Goal: Find specific page/section: Find specific page/section

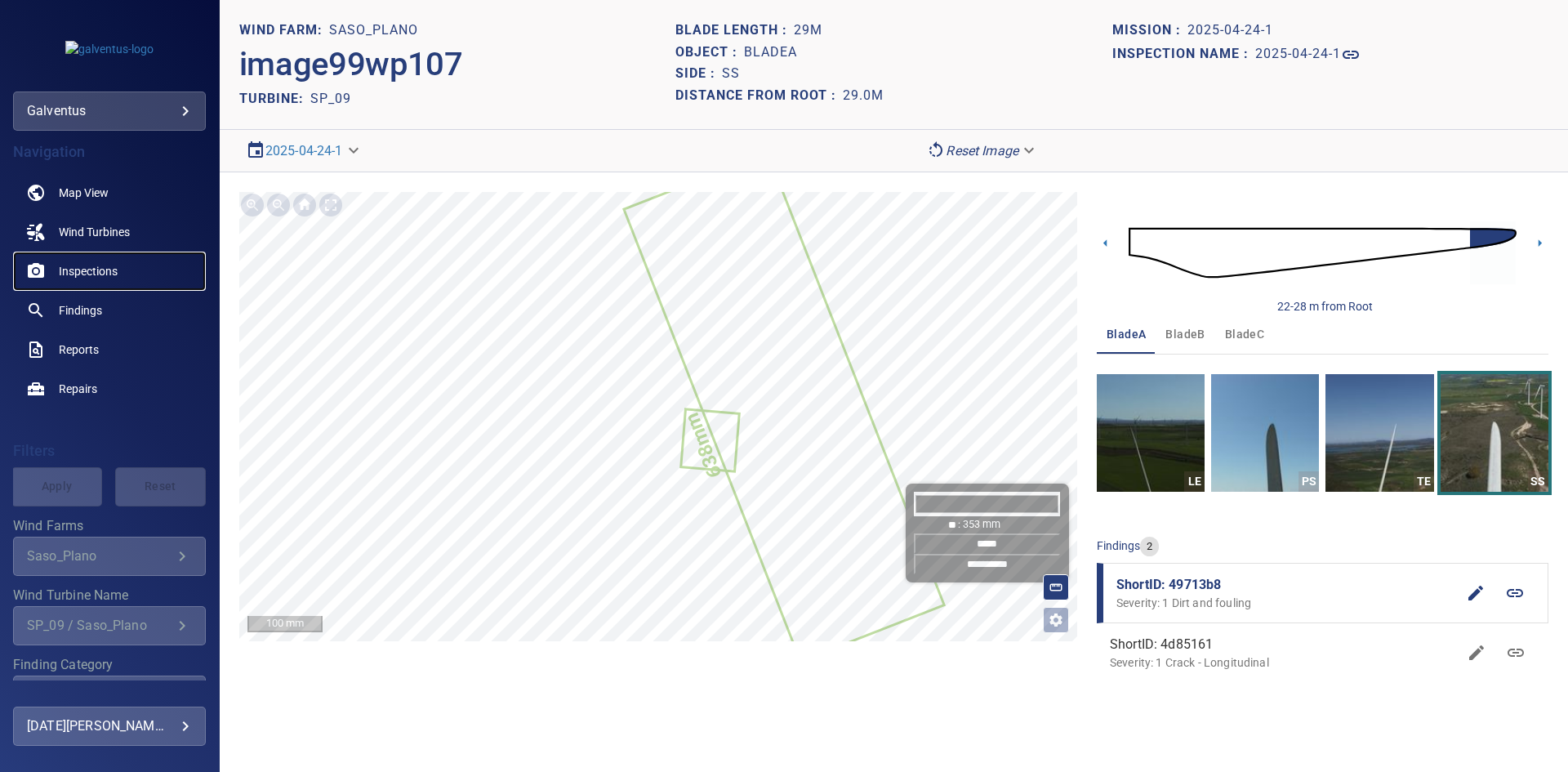
click at [74, 268] on span "Inspections" at bounding box center [88, 271] width 59 height 17
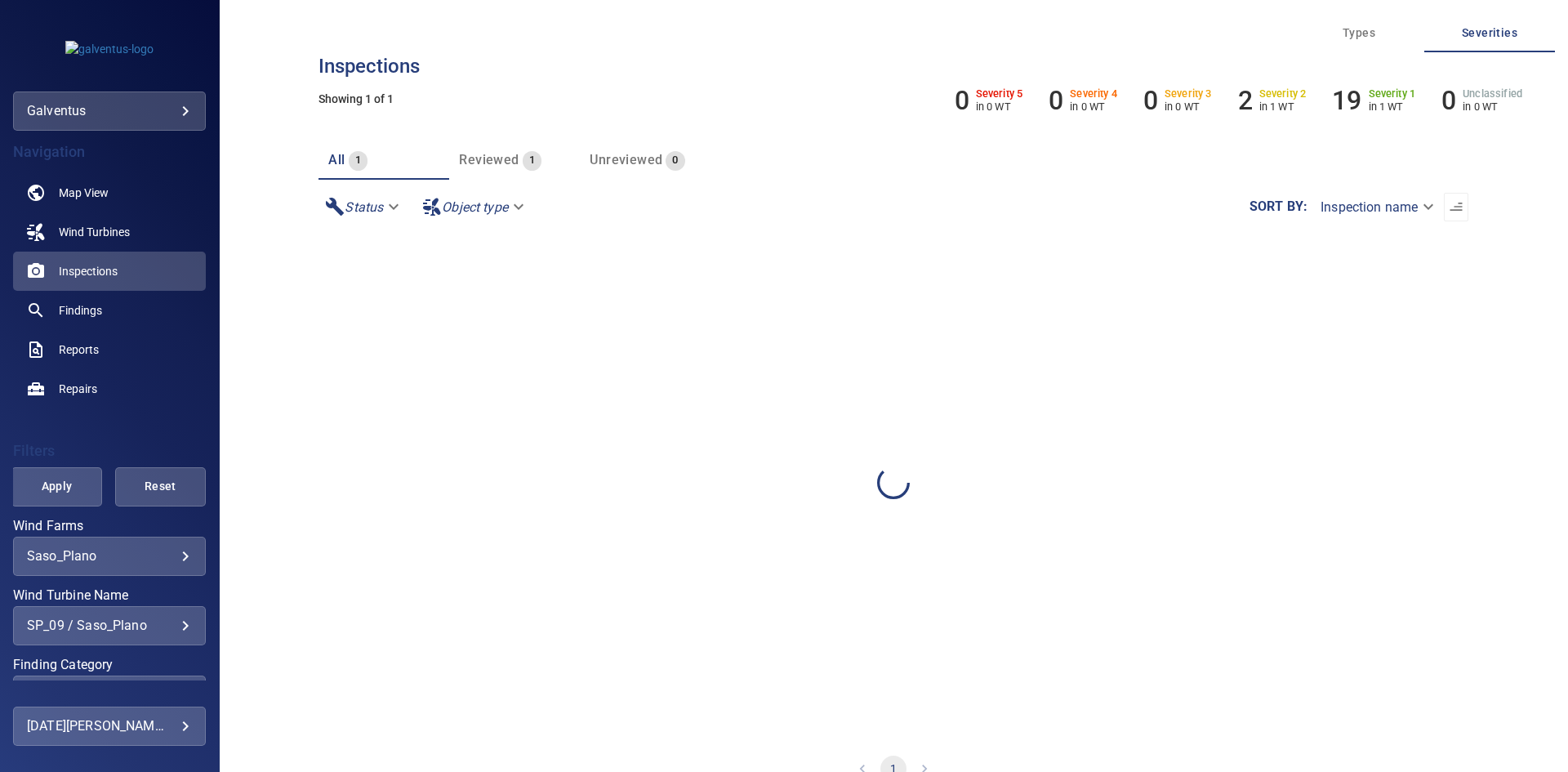
click at [94, 631] on div "SP_09 / Saso_Plano" at bounding box center [109, 625] width 165 height 16
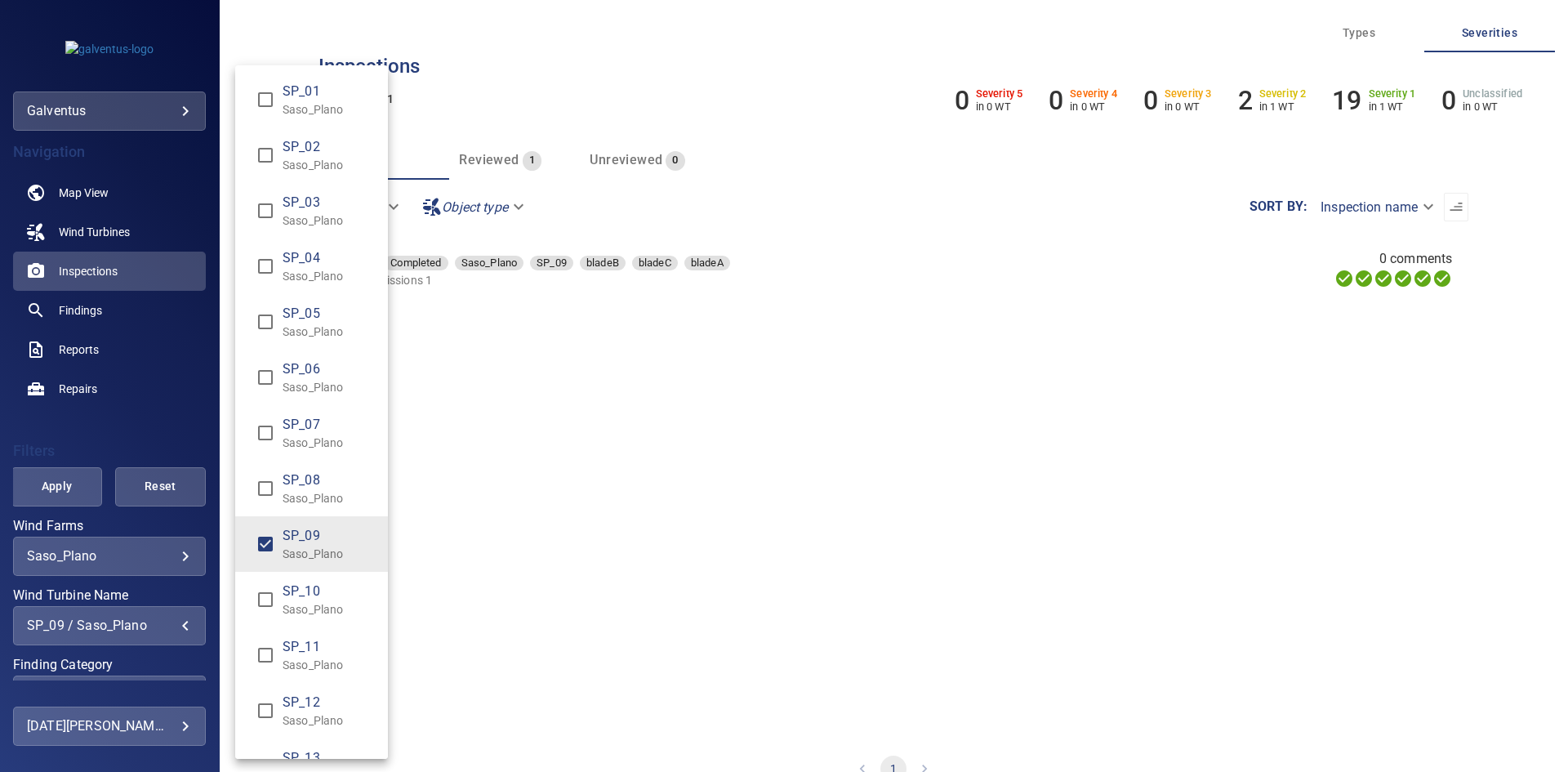
click at [310, 557] on p "Saso_Plano" at bounding box center [329, 554] width 93 height 17
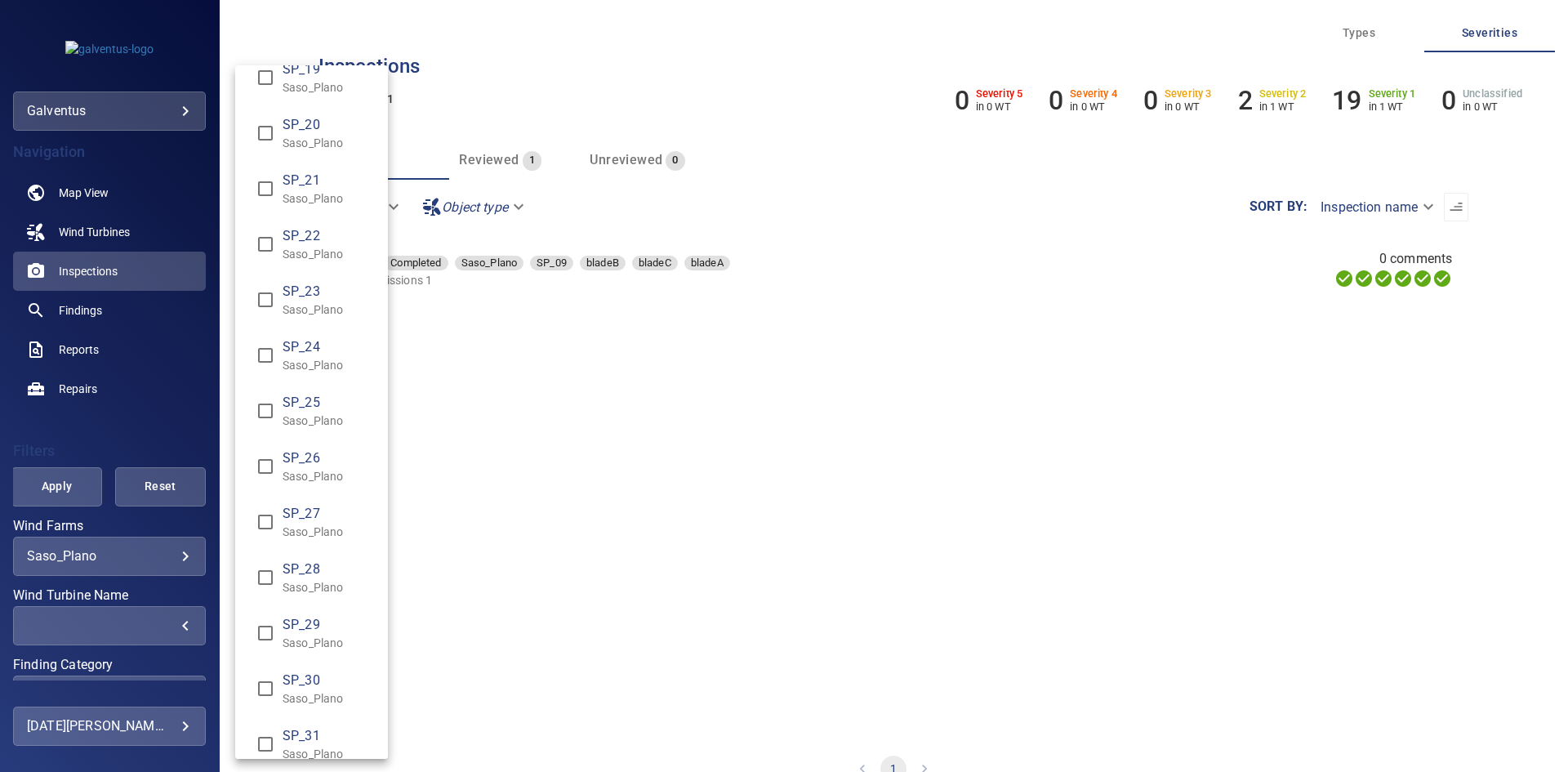
scroll to position [1225, 0]
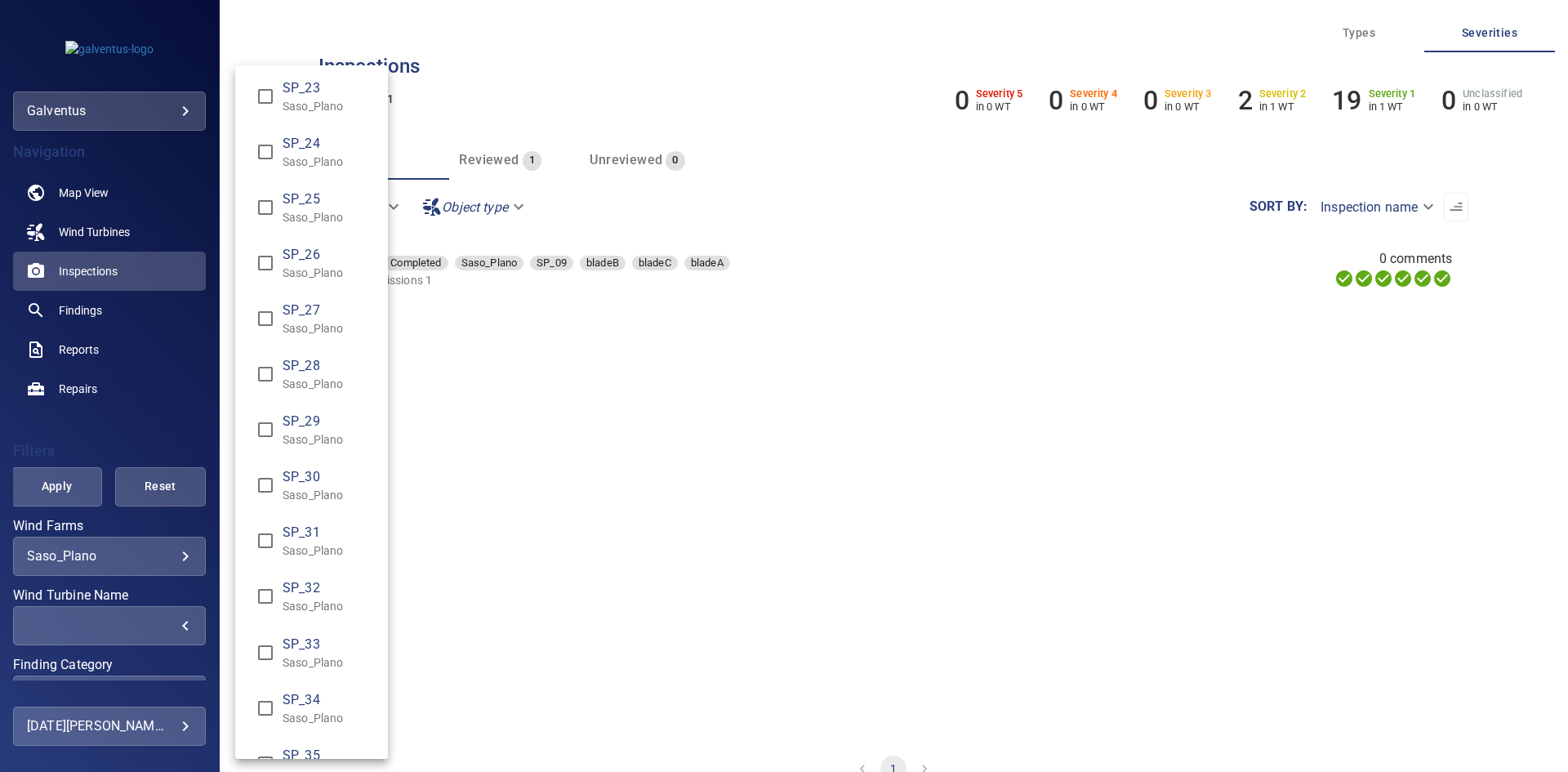
click at [311, 539] on span "SP_31" at bounding box center [329, 533] width 93 height 20
type input "**********"
click at [58, 487] on div "Wind Turbine Name" at bounding box center [784, 386] width 1568 height 772
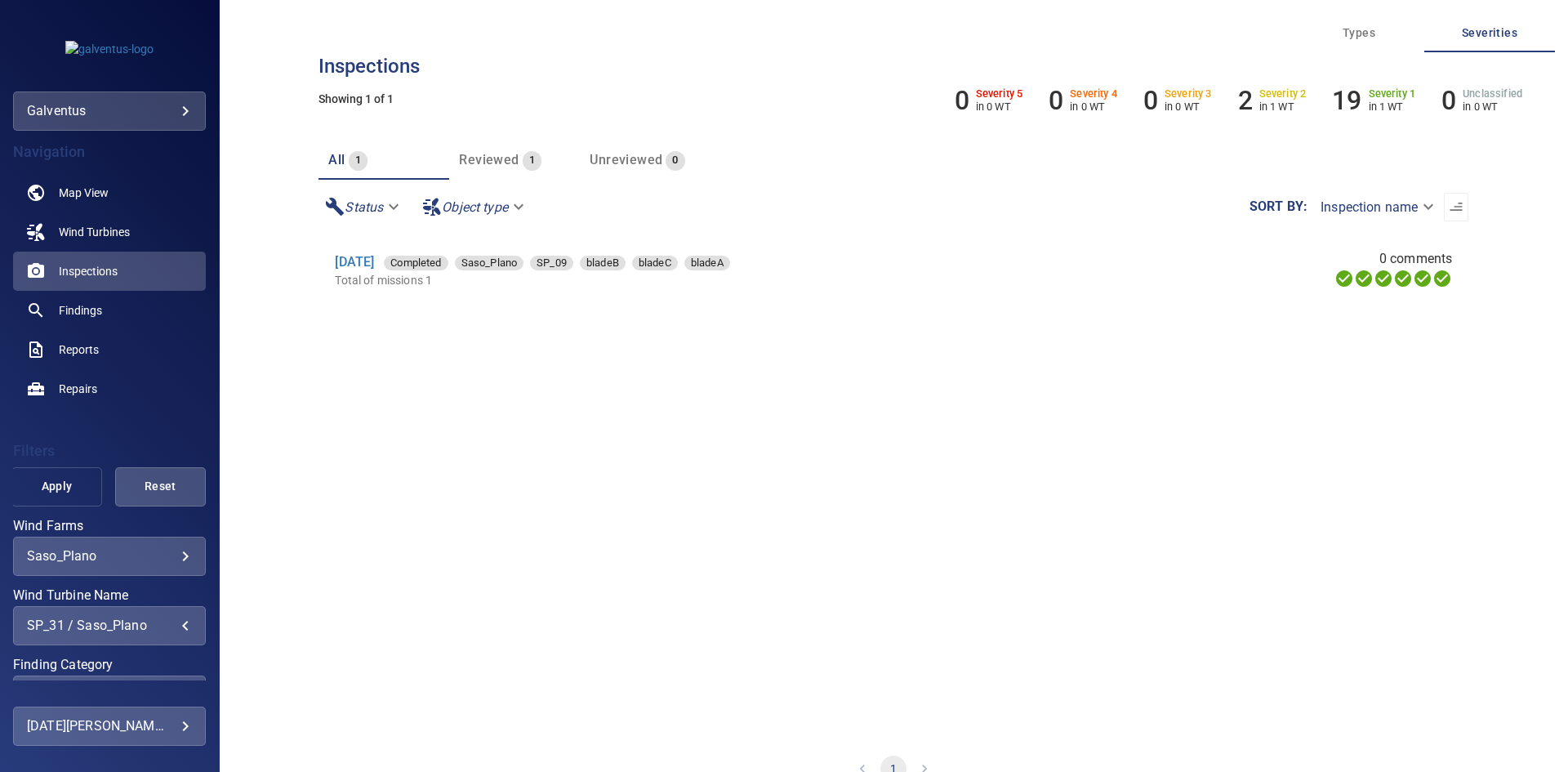
click at [59, 491] on span "Apply" at bounding box center [56, 486] width 50 height 21
click at [369, 261] on link "[DATE]" at bounding box center [354, 261] width 39 height 16
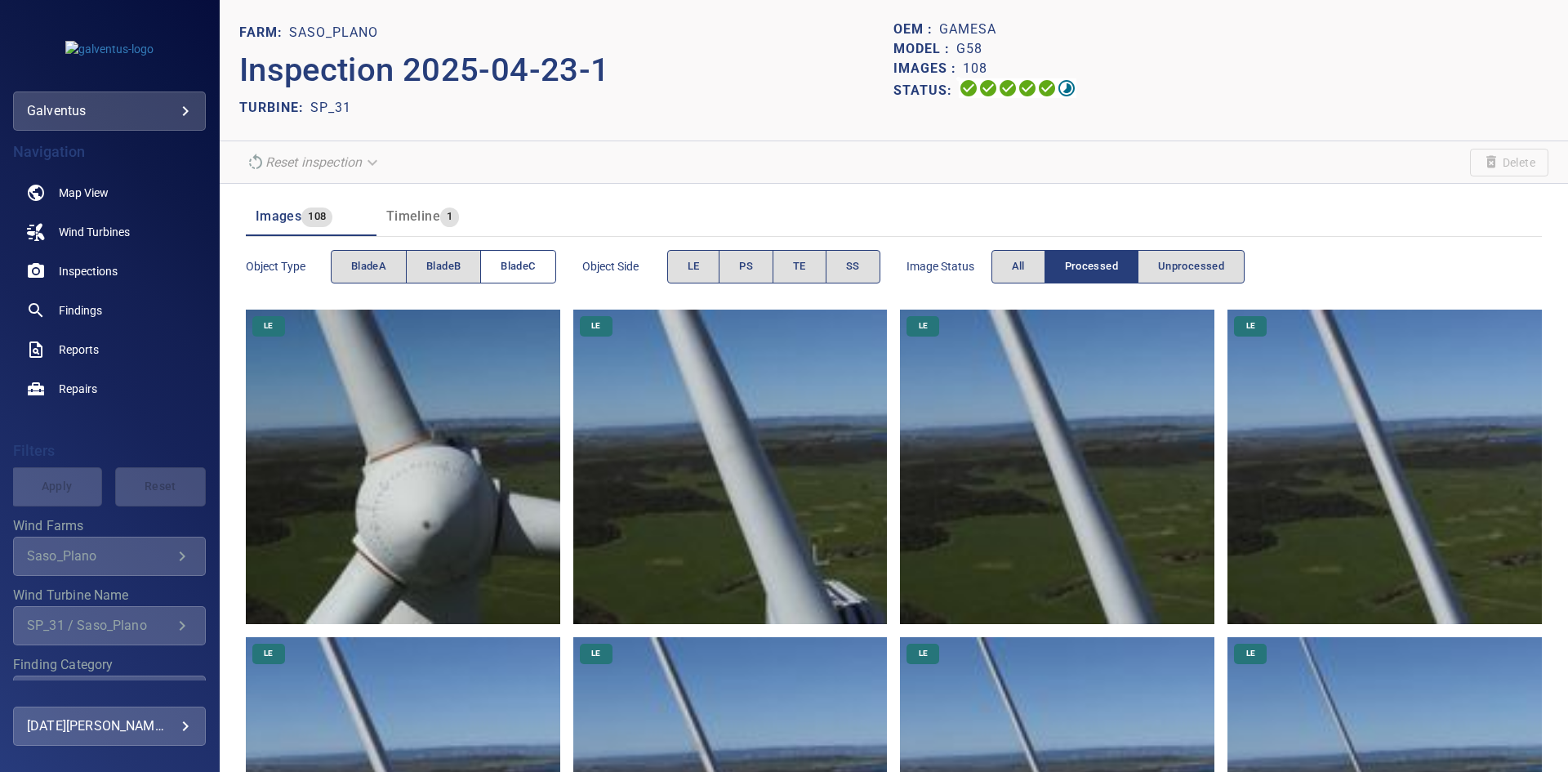
click at [523, 264] on span "bladeC" at bounding box center [517, 266] width 34 height 19
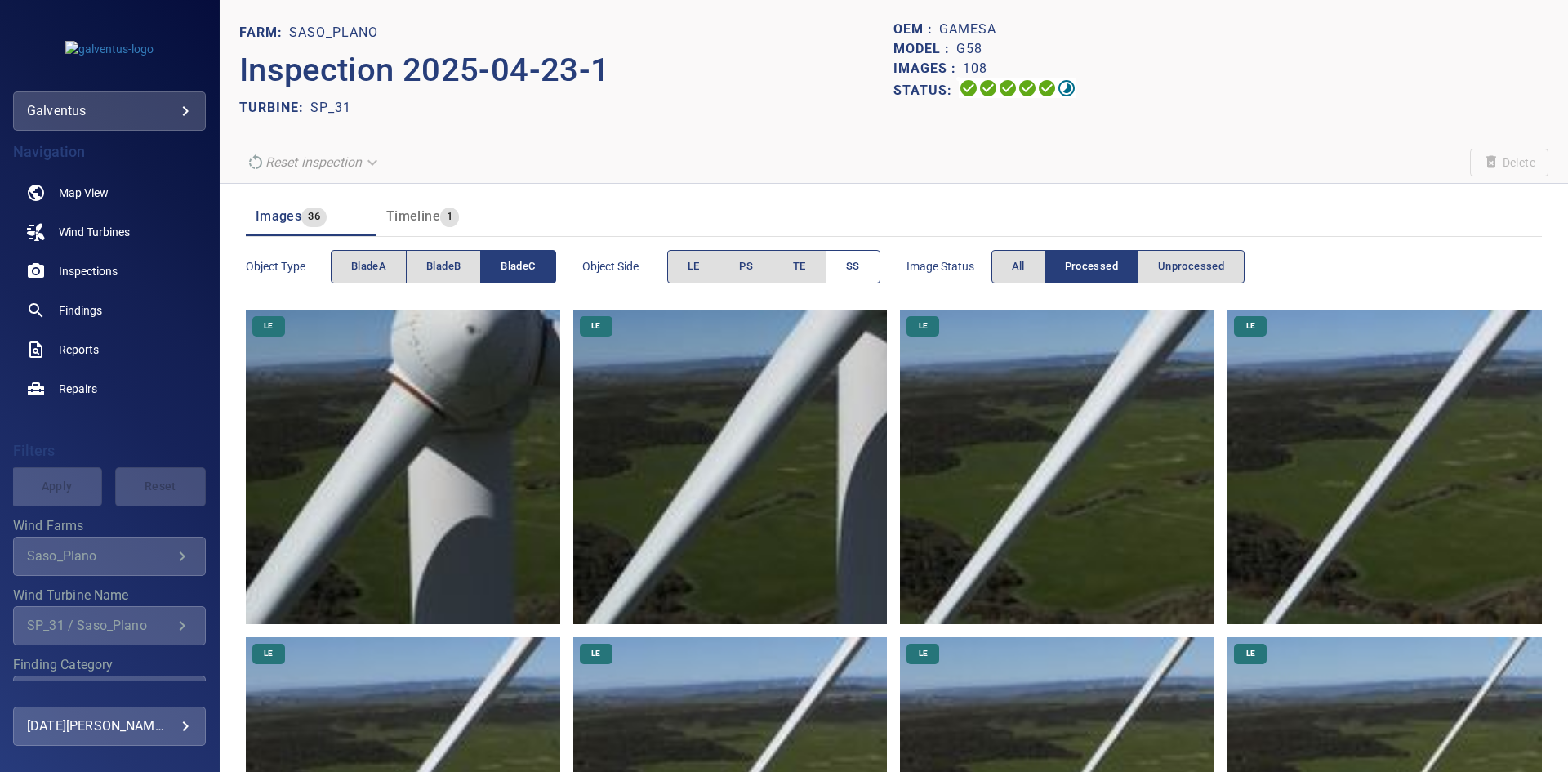
click at [853, 266] on span "SS" at bounding box center [853, 266] width 14 height 19
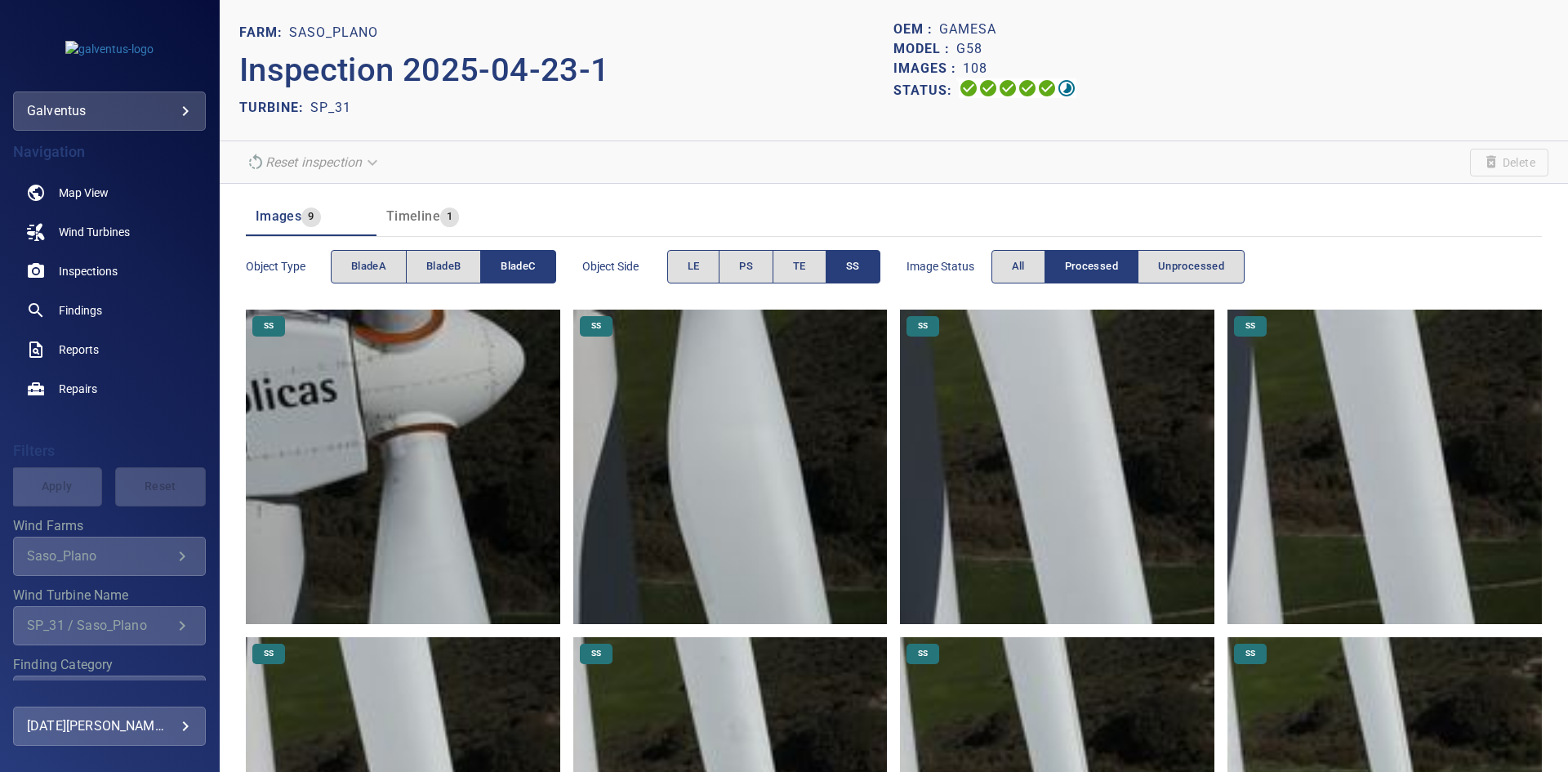
click at [428, 415] on img at bounding box center [403, 467] width 314 height 314
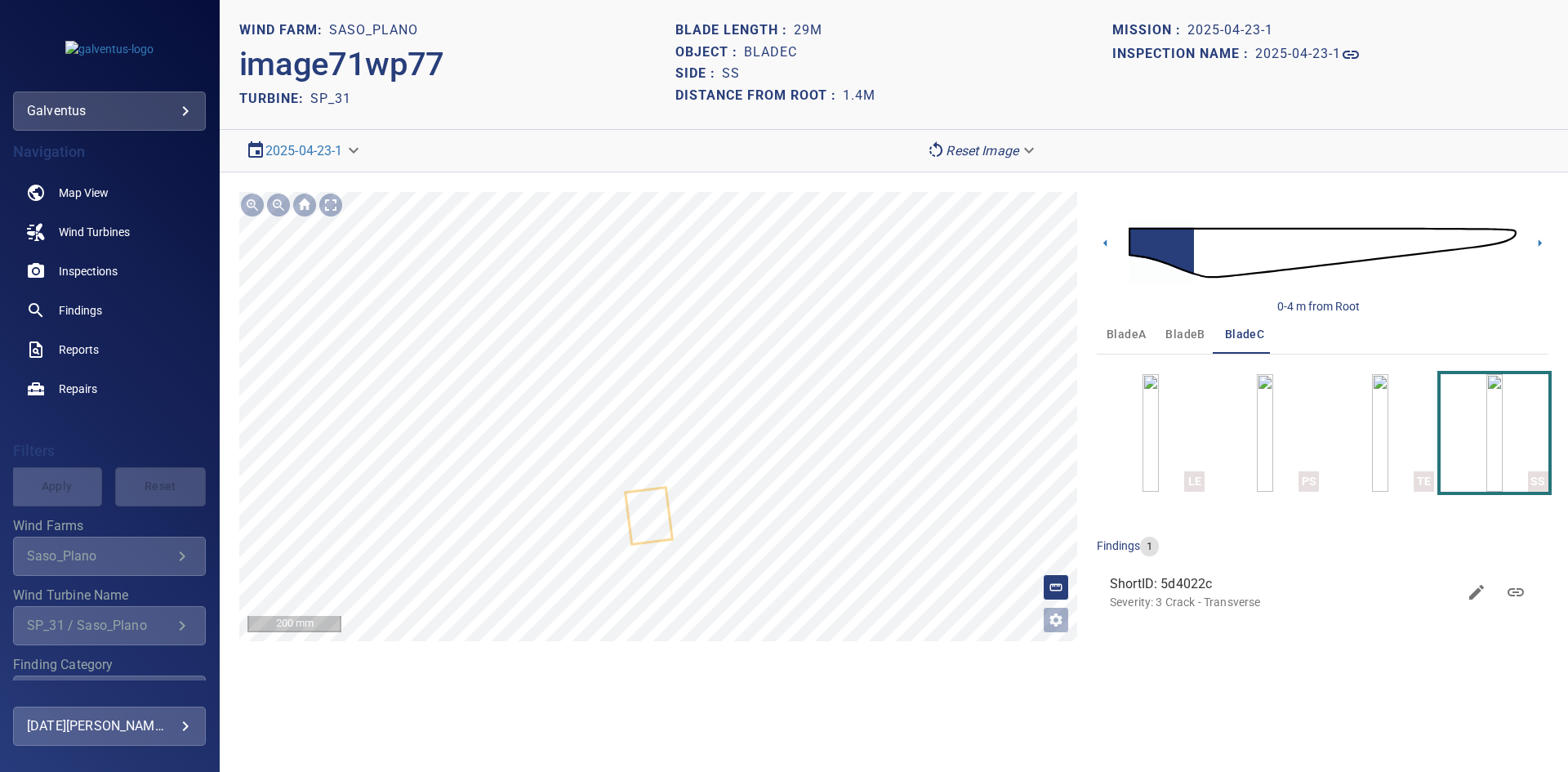
click at [520, 167] on section "**********" at bounding box center [894, 386] width 1349 height 772
click at [634, 676] on section "**********" at bounding box center [894, 386] width 1349 height 772
click at [338, 207] on div at bounding box center [331, 205] width 26 height 26
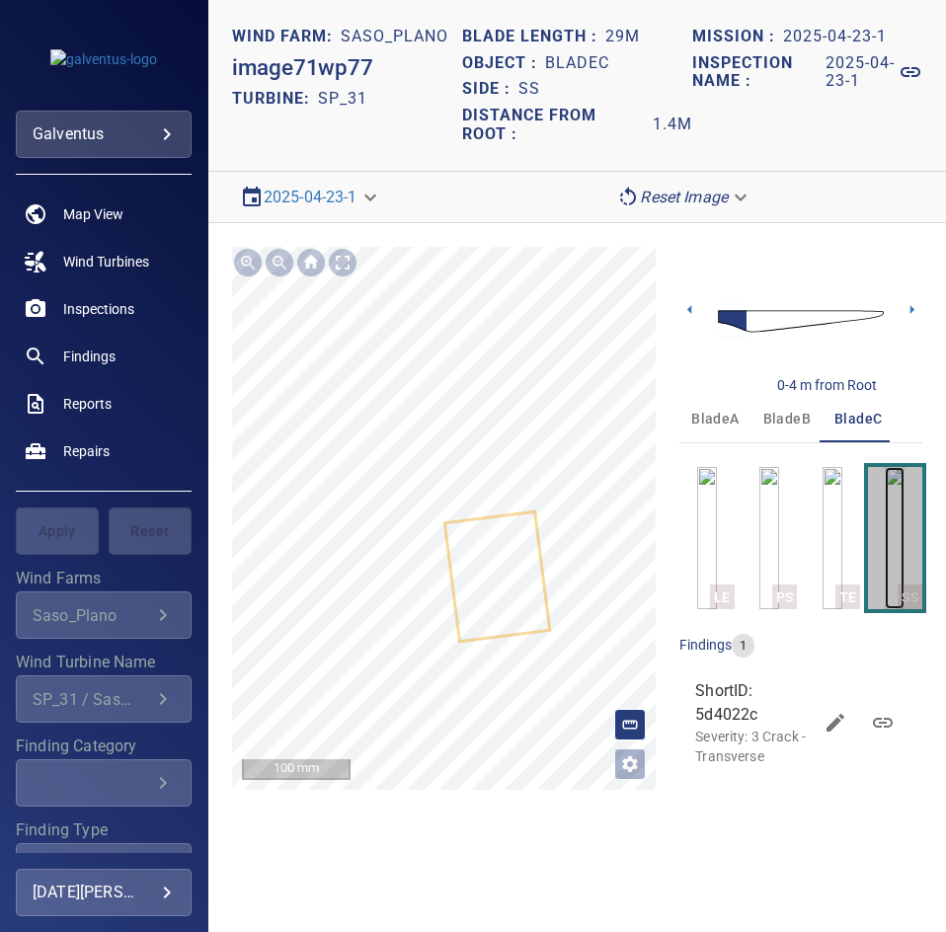
click at [896, 555] on img "button" at bounding box center [894, 538] width 20 height 142
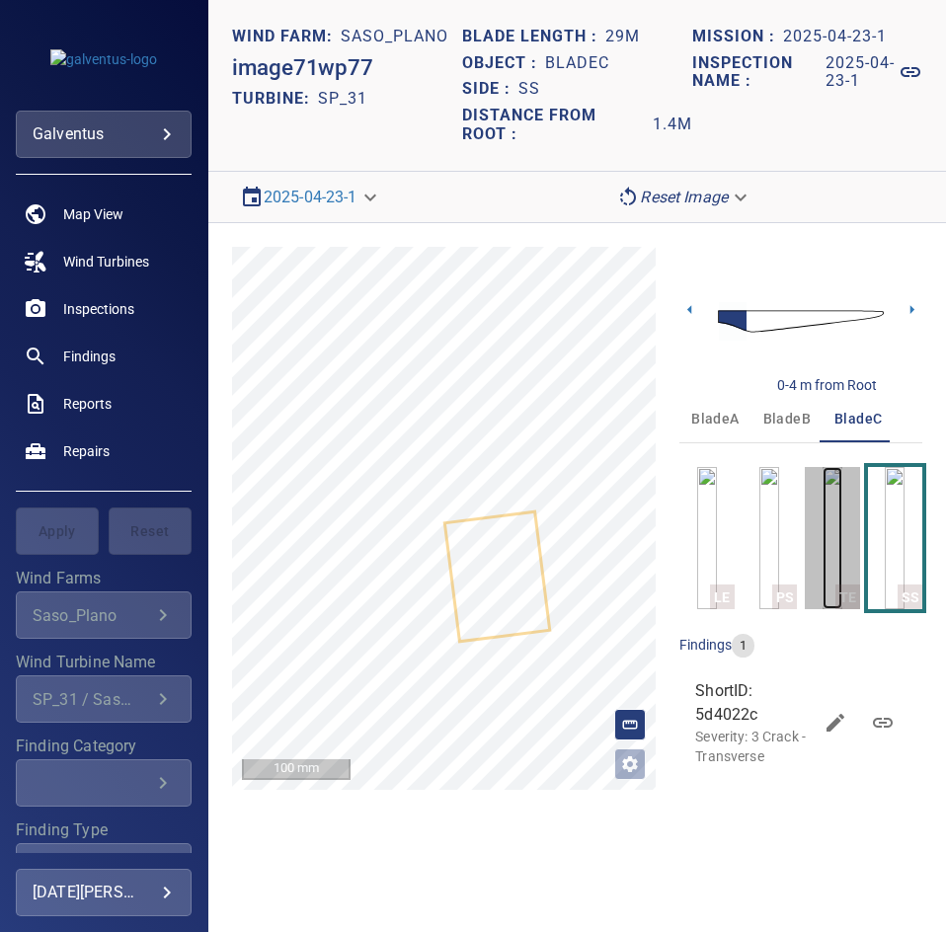
click at [837, 536] on img "button" at bounding box center [832, 538] width 20 height 142
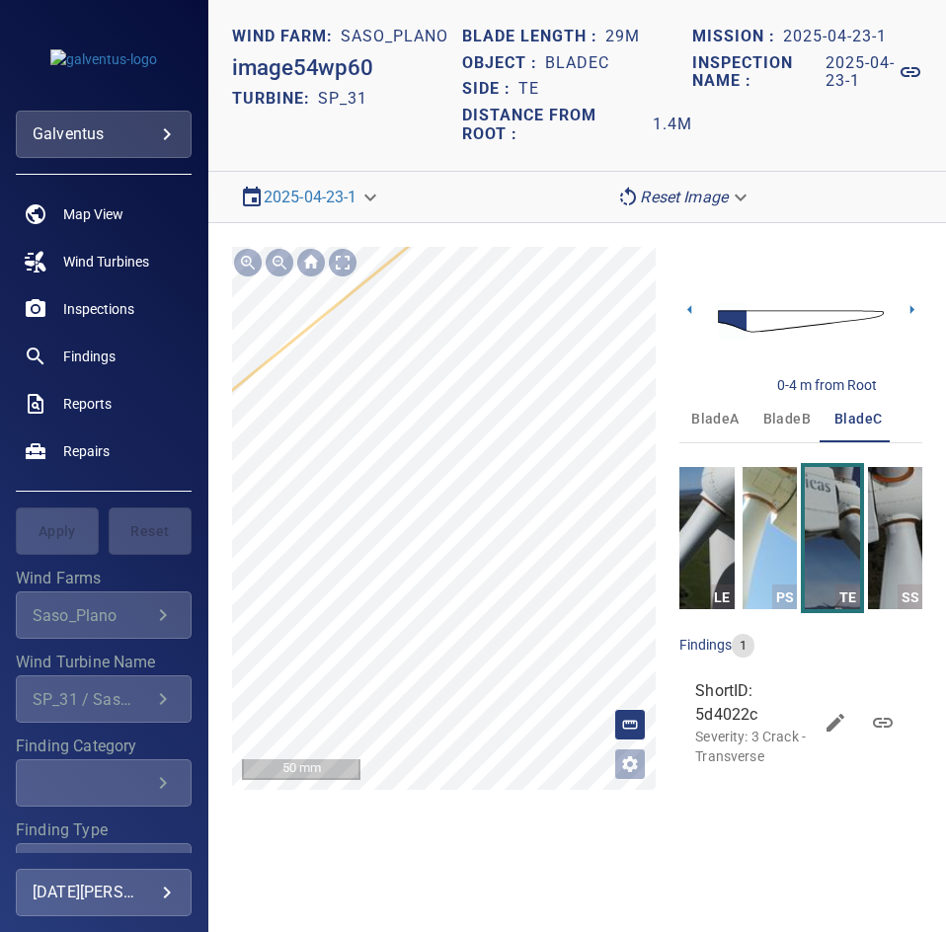
click at [504, 389] on icon at bounding box center [504, 570] width 1164 height 1109
